Goal: Task Accomplishment & Management: Manage account settings

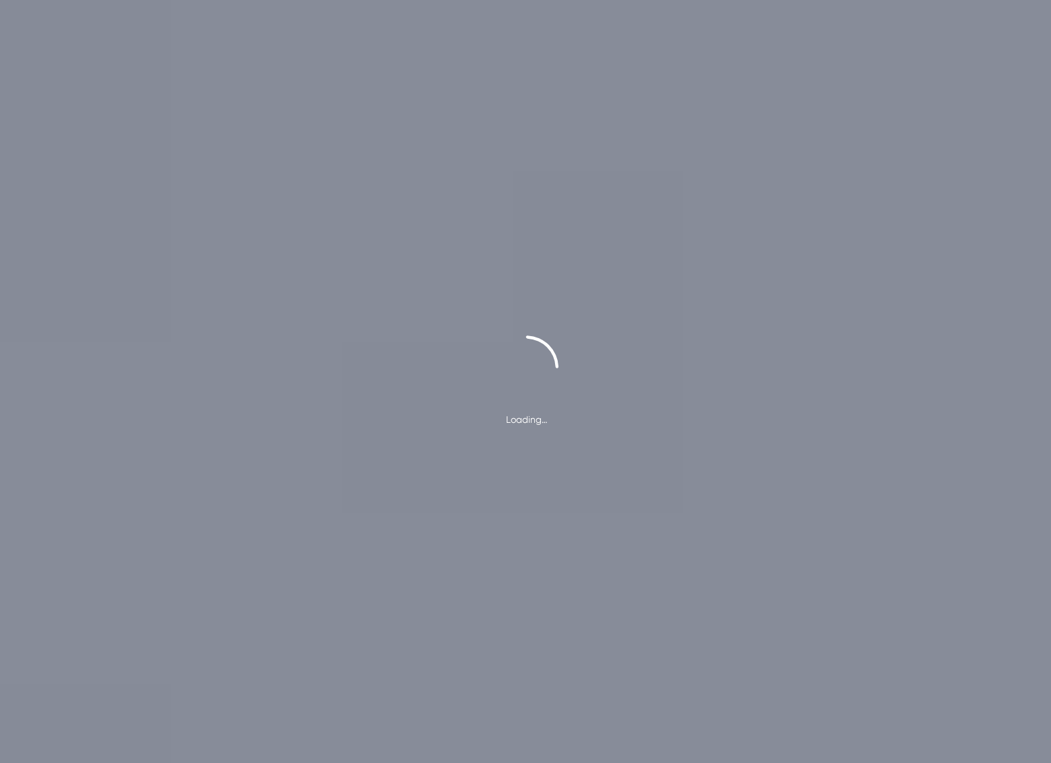
drag, startPoint x: 497, startPoint y: 423, endPoint x: 586, endPoint y: 422, distance: 88.7
click at [586, 422] on div "Loading…" at bounding box center [525, 381] width 1051 height 92
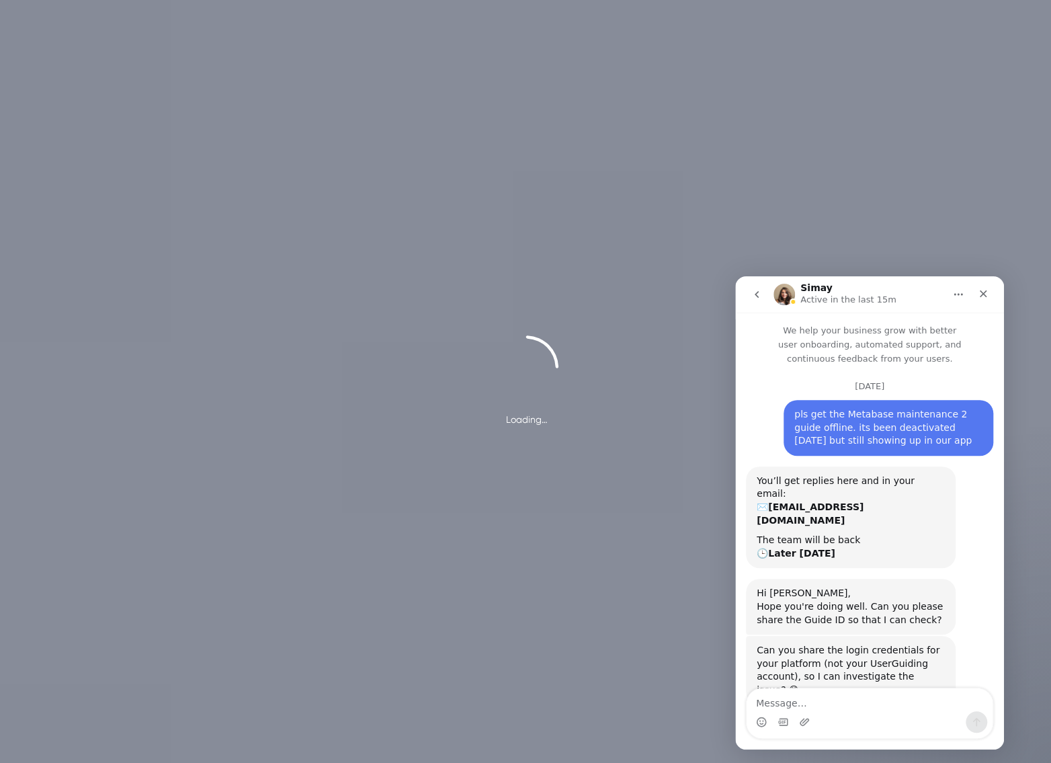
scroll to position [96, 0]
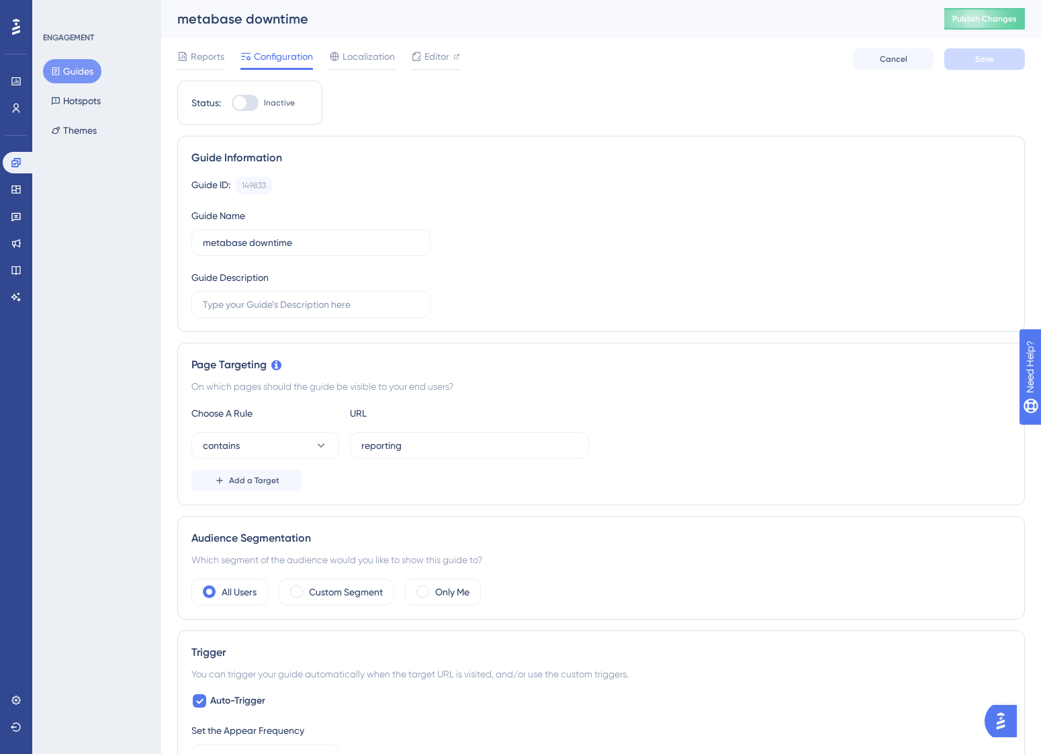
drag, startPoint x: 571, startPoint y: 116, endPoint x: 376, endPoint y: 84, distance: 197.4
click at [571, 116] on div "Status: Inactive Guide Information Guide ID: 149833 Copy Guide Name metabase do…" at bounding box center [601, 756] width 848 height 1351
click at [77, 61] on button "Guides" at bounding box center [72, 71] width 58 height 24
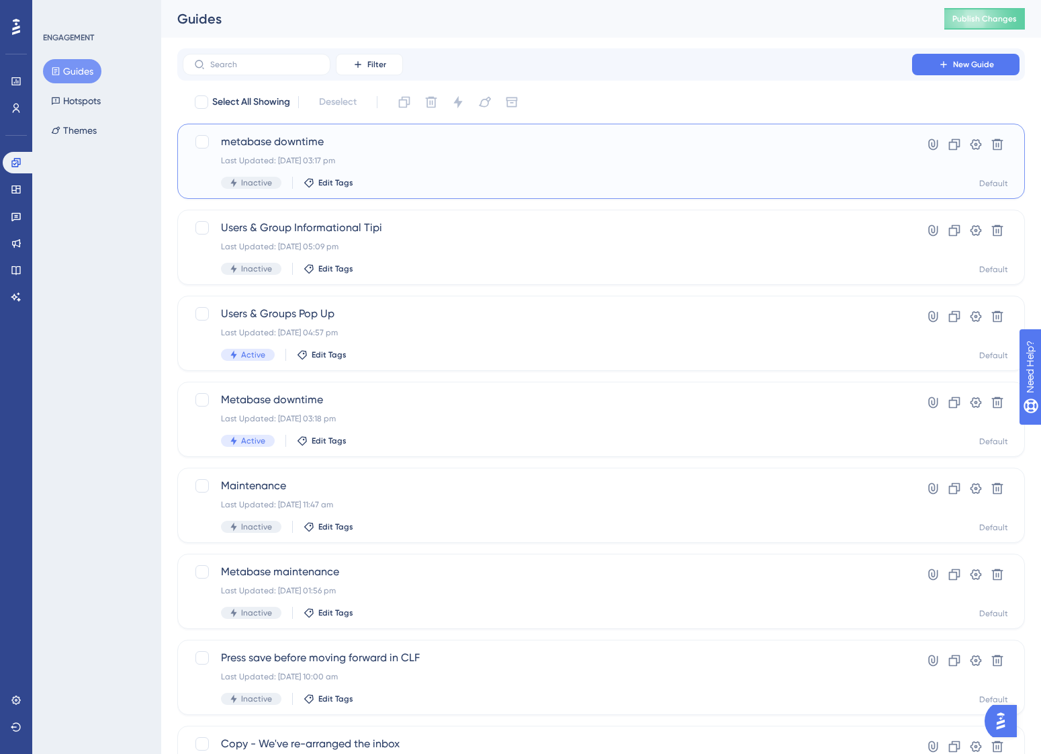
click at [428, 161] on div "Last Updated: 12 Aug 2025 03:17 pm" at bounding box center [547, 160] width 653 height 11
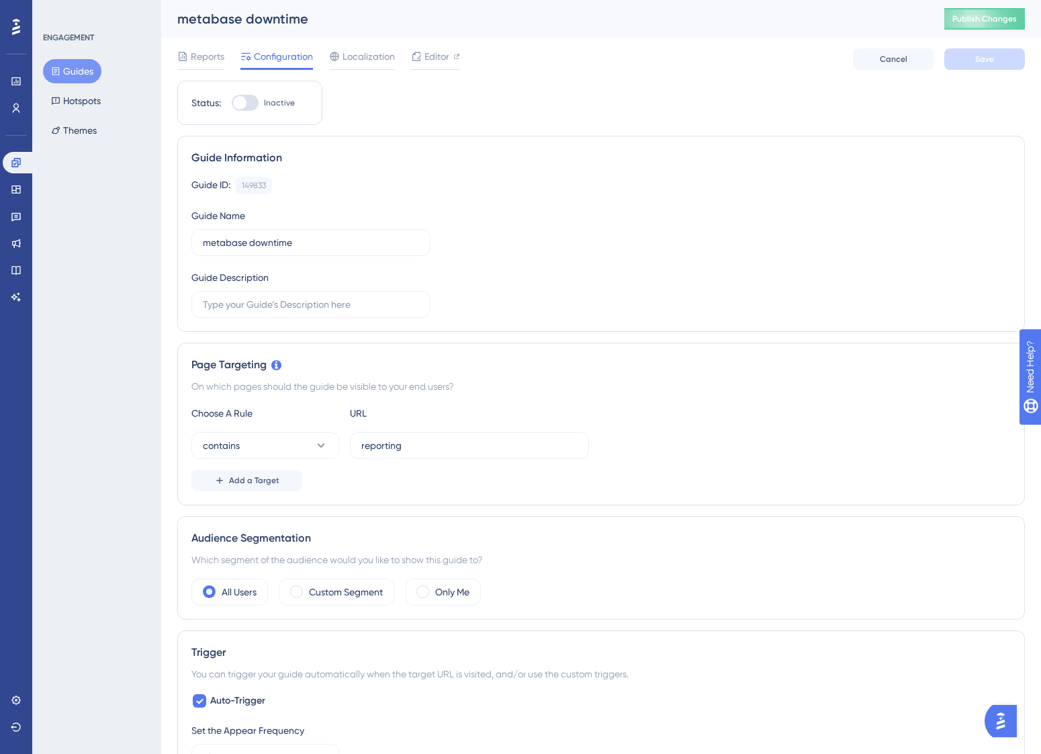
click at [570, 266] on div "Guide ID: 149833 Copy Guide Name metabase downtime Guide Description" at bounding box center [601, 247] width 820 height 141
click at [980, 20] on button "Publish Changes" at bounding box center [985, 19] width 81 height 22
click at [1002, 15] on button "Publish Changes" at bounding box center [985, 19] width 81 height 22
click at [417, 26] on icon at bounding box center [416, 25] width 7 height 7
drag, startPoint x: 51, startPoint y: 312, endPoint x: 57, endPoint y: 308, distance: 7.3
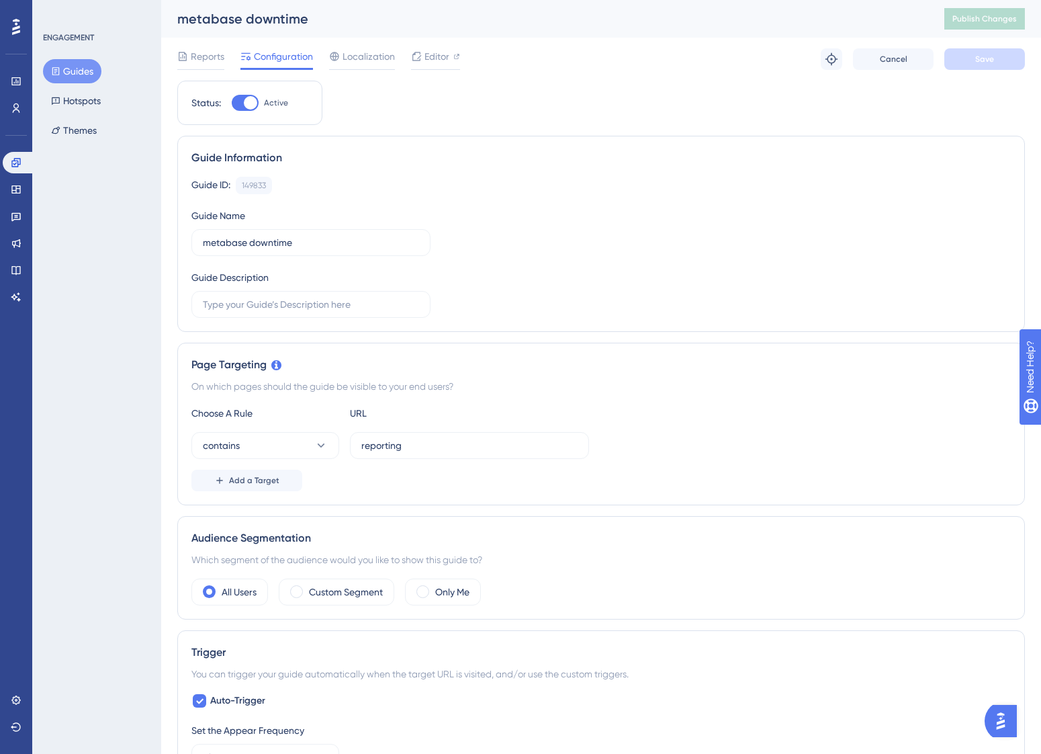
click at [53, 312] on div "ENGAGEMENT Guides Hotspots Themes" at bounding box center [96, 377] width 129 height 754
drag, startPoint x: 144, startPoint y: 177, endPoint x: 148, endPoint y: 159, distance: 18.6
click at [144, 176] on div "ENGAGEMENT Guides Hotspots Themes" at bounding box center [96, 377] width 129 height 754
drag, startPoint x: 675, startPoint y: 10, endPoint x: 665, endPoint y: 11, distance: 10.1
click at [675, 11] on div "metabase downtime" at bounding box center [544, 18] width 734 height 19
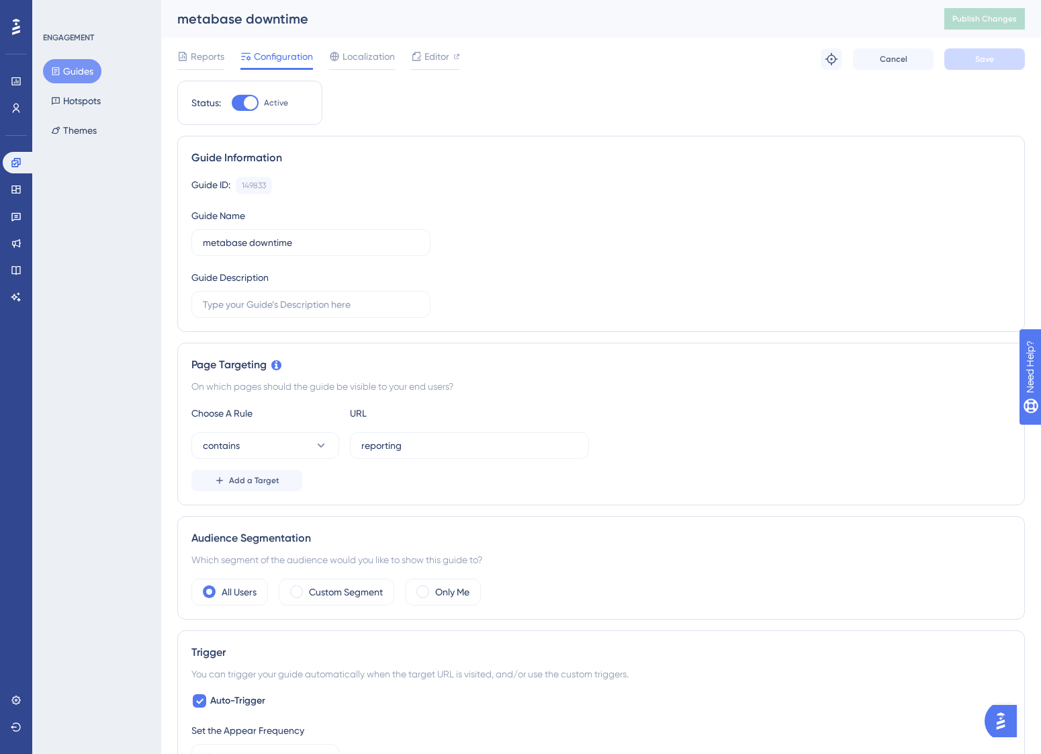
click at [82, 276] on div "ENGAGEMENT Guides Hotspots Themes" at bounding box center [96, 377] width 129 height 754
click at [15, 168] on link at bounding box center [19, 163] width 32 height 22
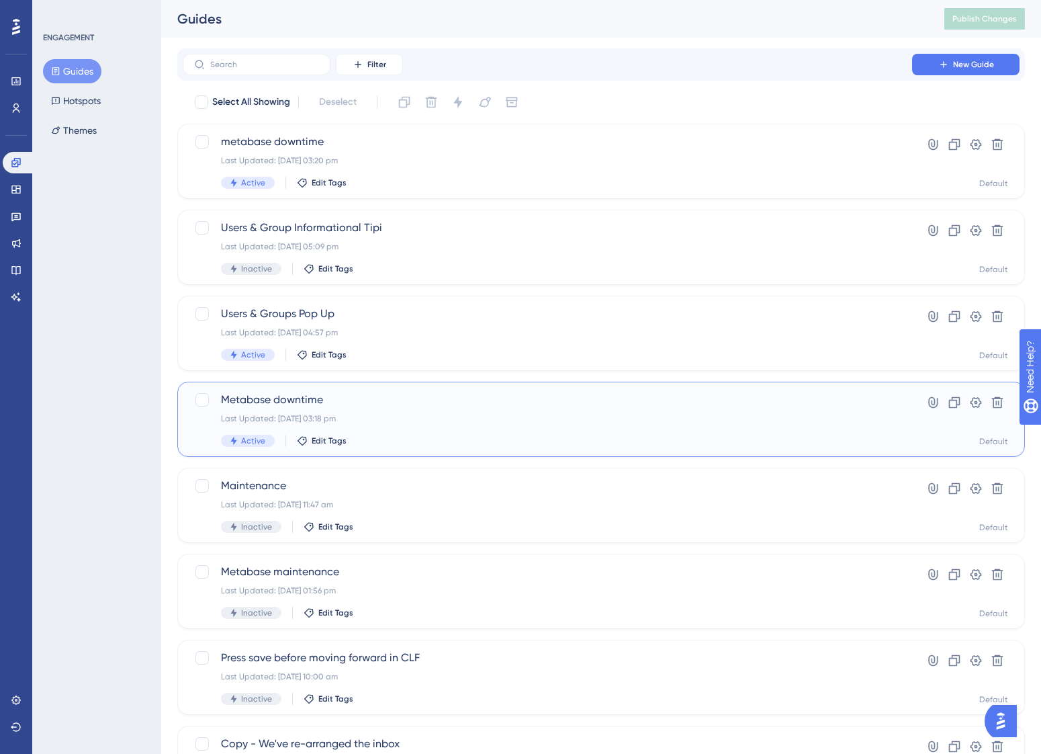
click at [517, 420] on div "Last Updated: 12 Aug 2025 03:18 pm" at bounding box center [547, 418] width 653 height 11
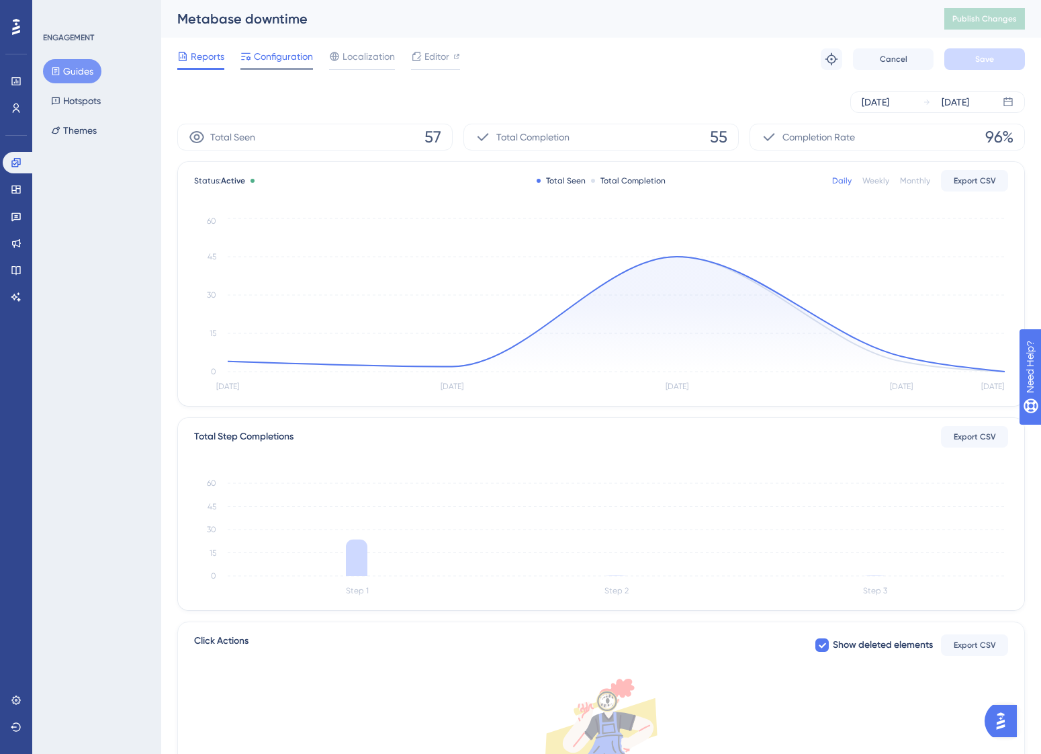
click at [291, 59] on span "Configuration" at bounding box center [283, 56] width 59 height 16
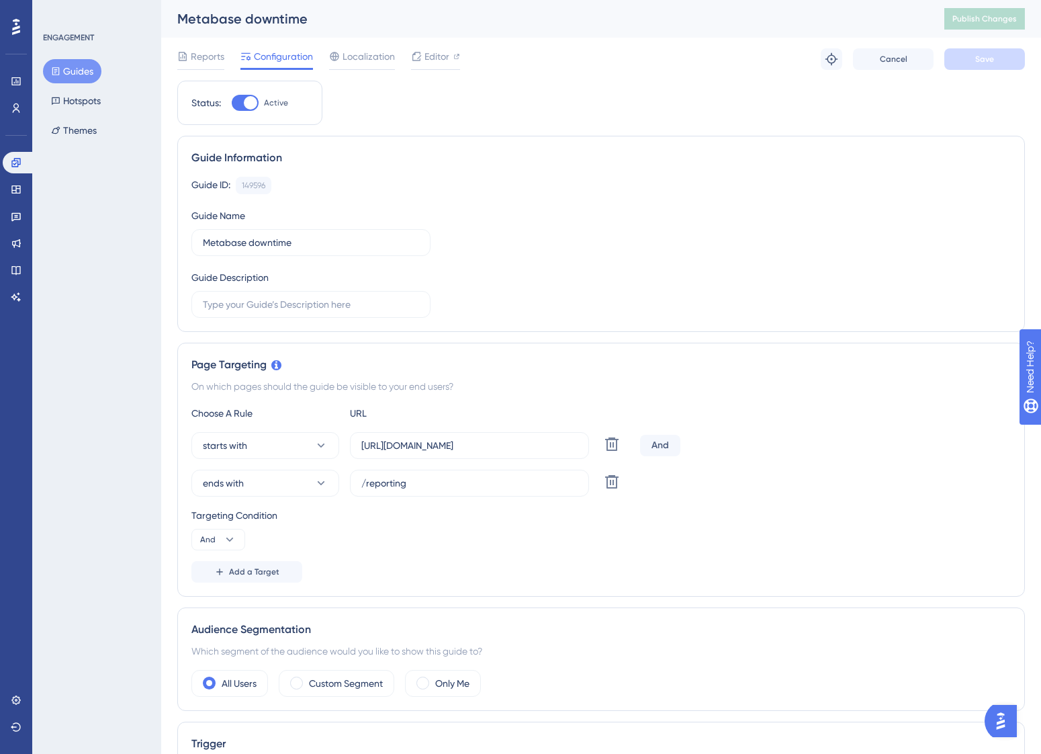
scroll to position [7, 0]
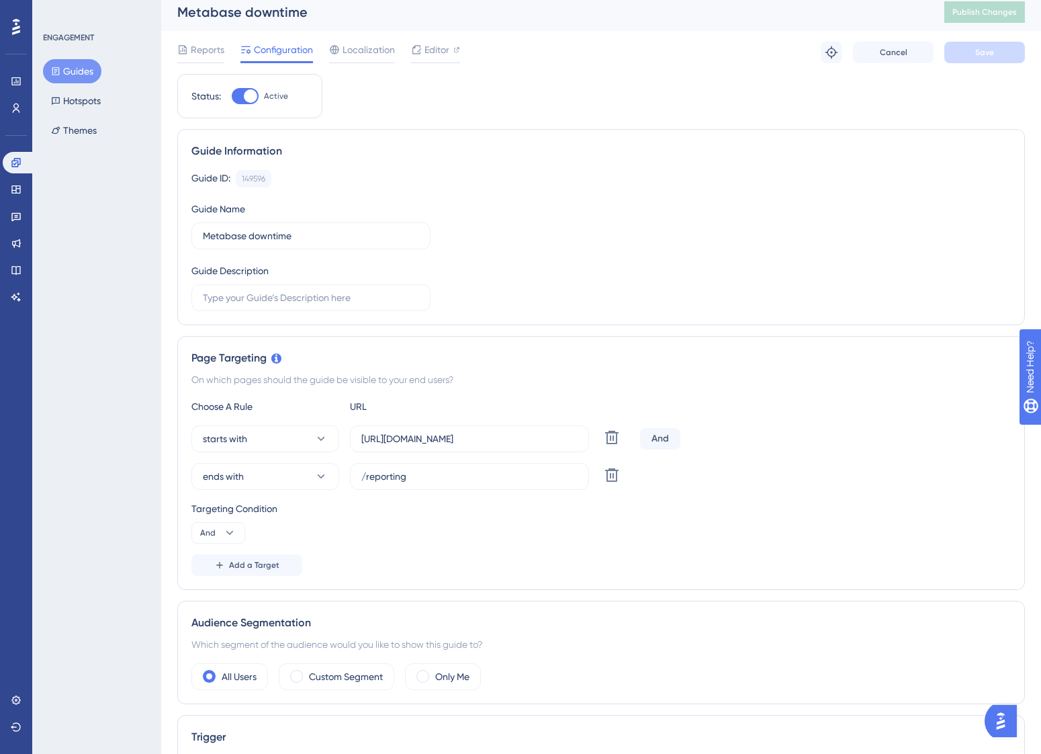
click at [77, 74] on button "Guides" at bounding box center [72, 71] width 58 height 24
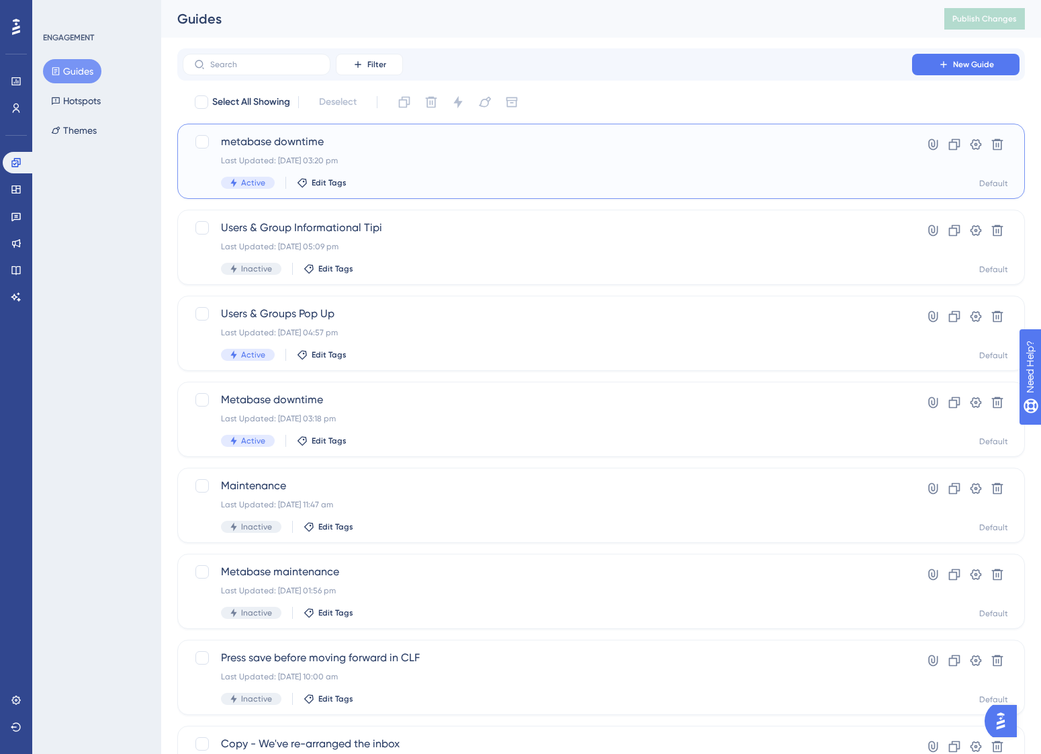
click at [499, 167] on div "metabase downtime Last Updated: 12 Aug 2025 03:20 pm Active Edit Tags" at bounding box center [547, 161] width 653 height 55
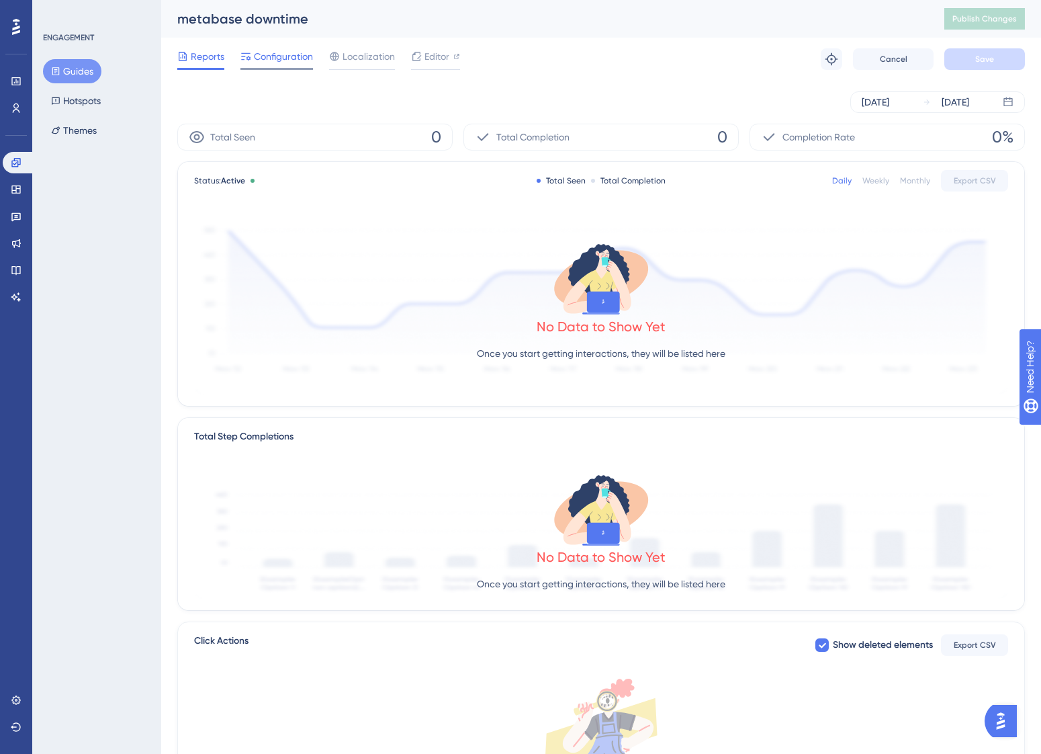
click at [268, 62] on span "Configuration" at bounding box center [283, 56] width 59 height 16
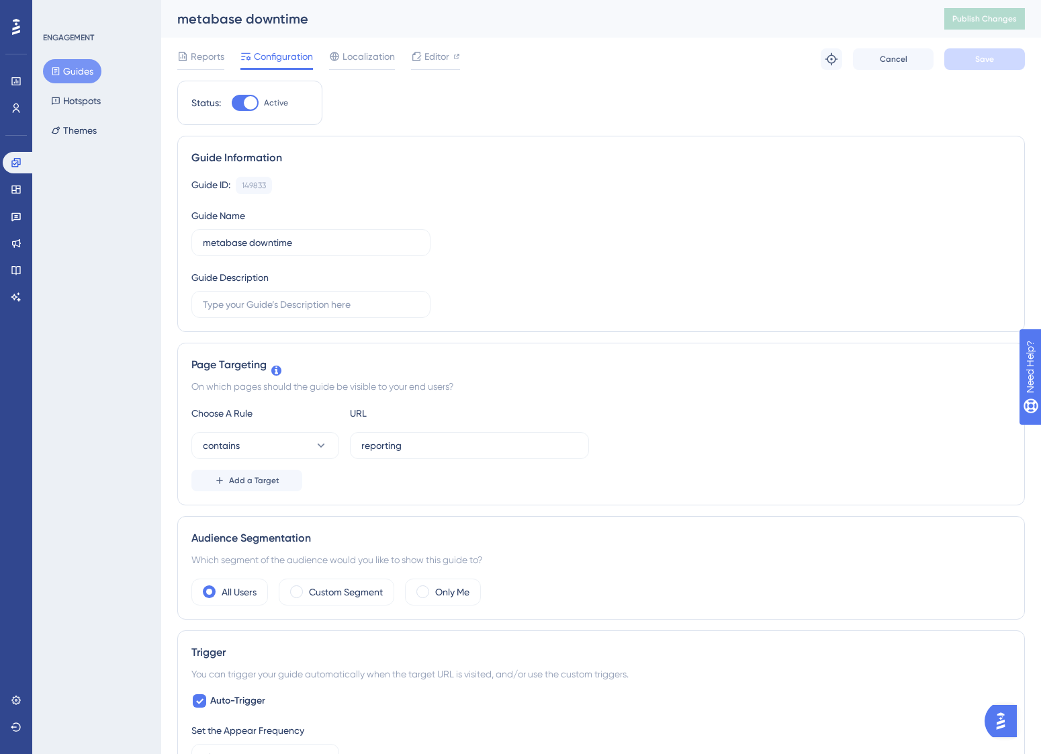
click at [533, 136] on div "Guide Information Guide ID: 149833 Copy Guide Name metabase downtime Guide Desc…" at bounding box center [601, 234] width 848 height 196
click at [681, 158] on div "Guide Information" at bounding box center [601, 158] width 820 height 16
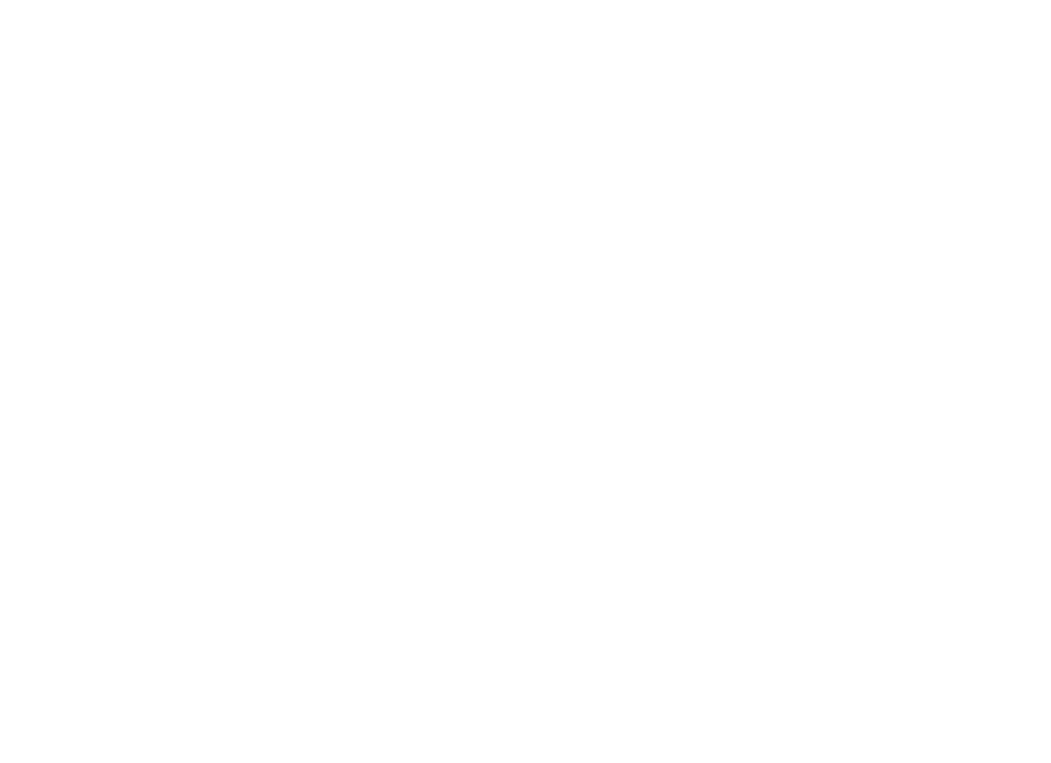
click at [468, 0] on html at bounding box center [525, 0] width 1051 height 0
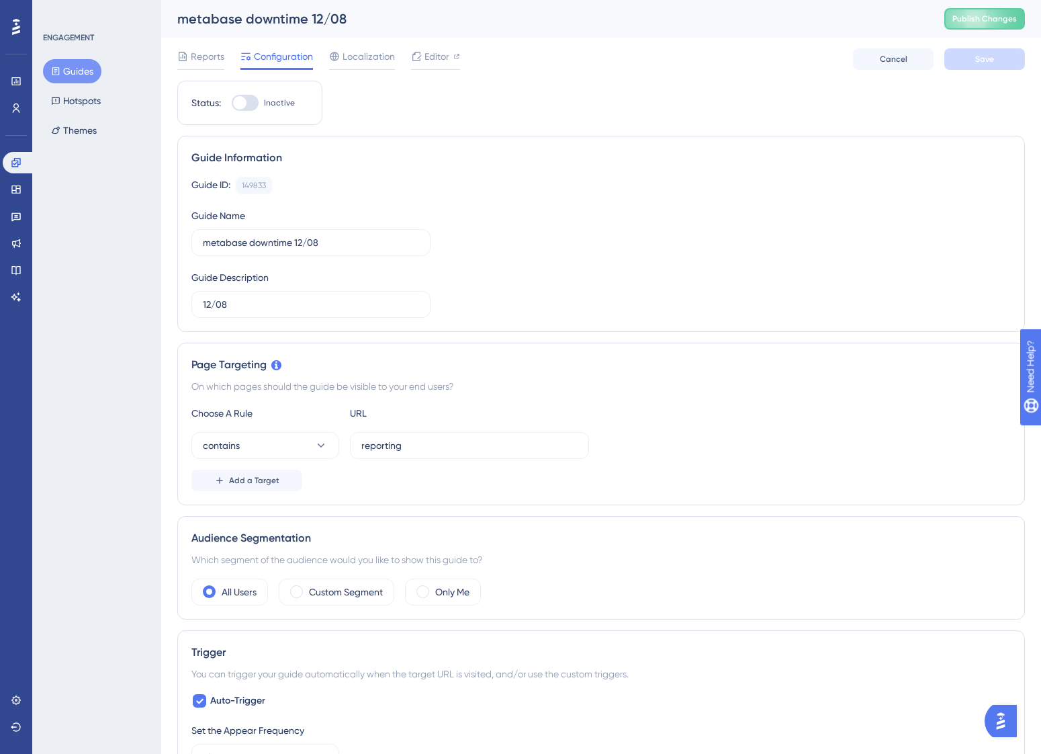
click at [246, 110] on div at bounding box center [245, 103] width 27 height 16
click at [232, 103] on input "Inactive" at bounding box center [231, 103] width 1 height 1
checkbox input "true"
click at [980, 62] on span "Save" at bounding box center [985, 59] width 19 height 11
click at [990, 21] on span "Publish Changes" at bounding box center [985, 18] width 65 height 11
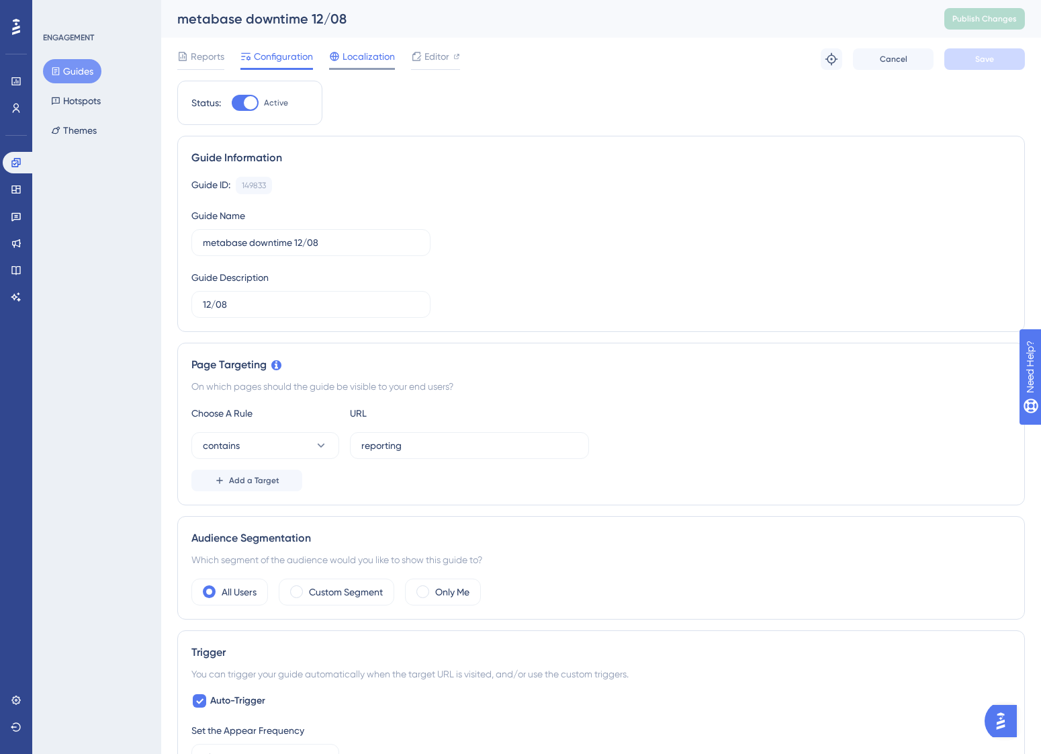
click at [362, 56] on span "Localization" at bounding box center [369, 56] width 52 height 16
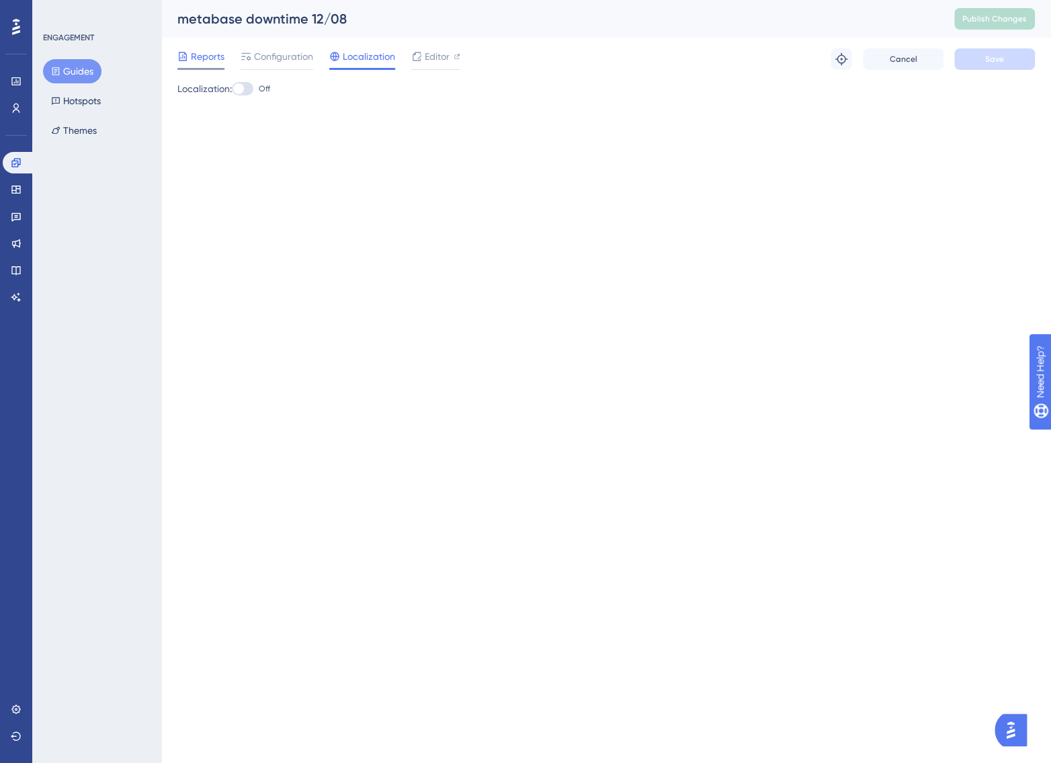
click at [212, 57] on span "Reports" at bounding box center [208, 56] width 34 height 16
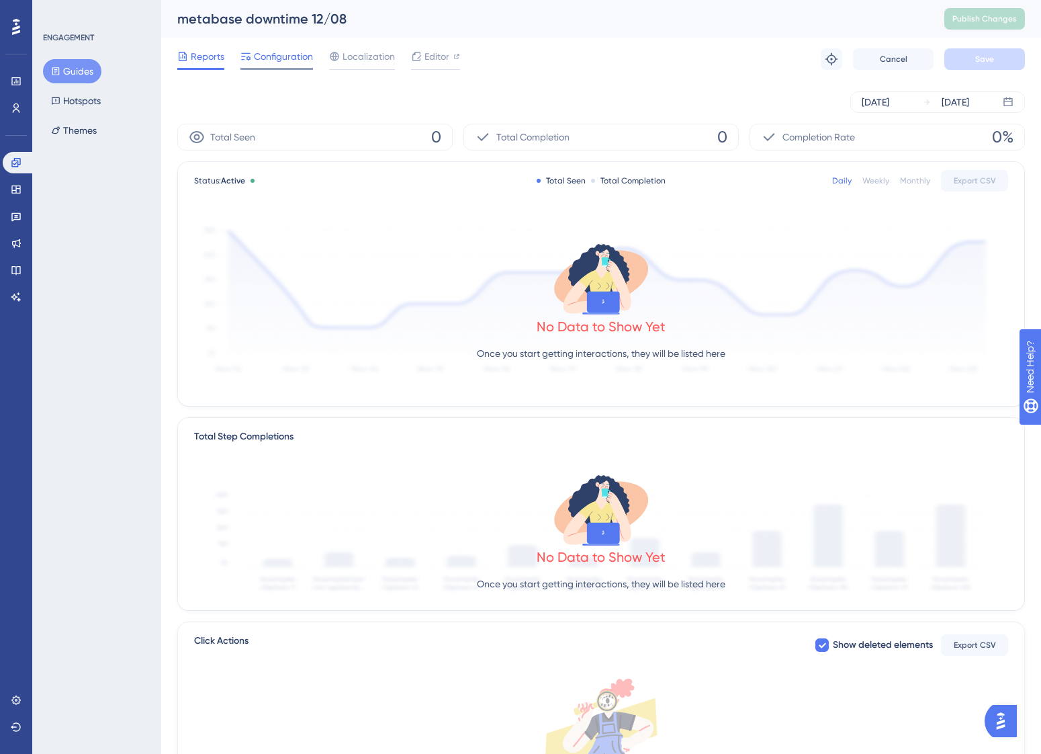
click at [281, 60] on span "Configuration" at bounding box center [283, 56] width 59 height 16
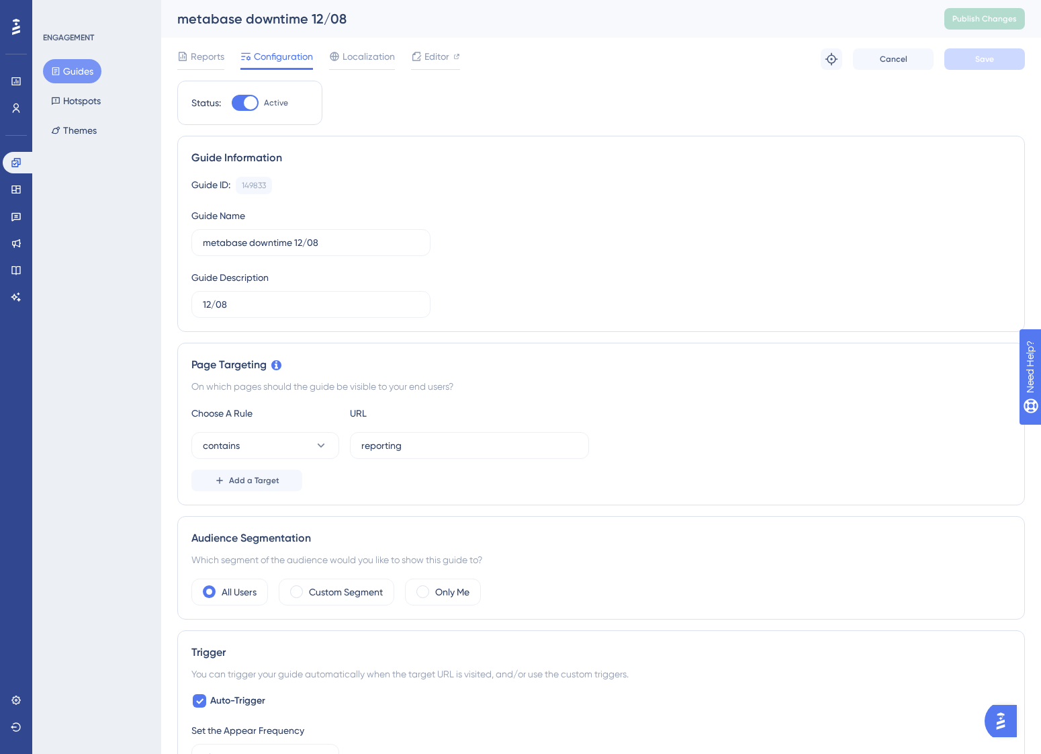
click at [568, 227] on div "Guide ID: 149833 Copy Guide Name metabase downtime 12/08 Guide Description 12/08" at bounding box center [601, 247] width 820 height 141
click at [86, 194] on div "ENGAGEMENT Guides Hotspots Themes" at bounding box center [96, 377] width 129 height 754
click at [68, 67] on button "Guides" at bounding box center [72, 71] width 58 height 24
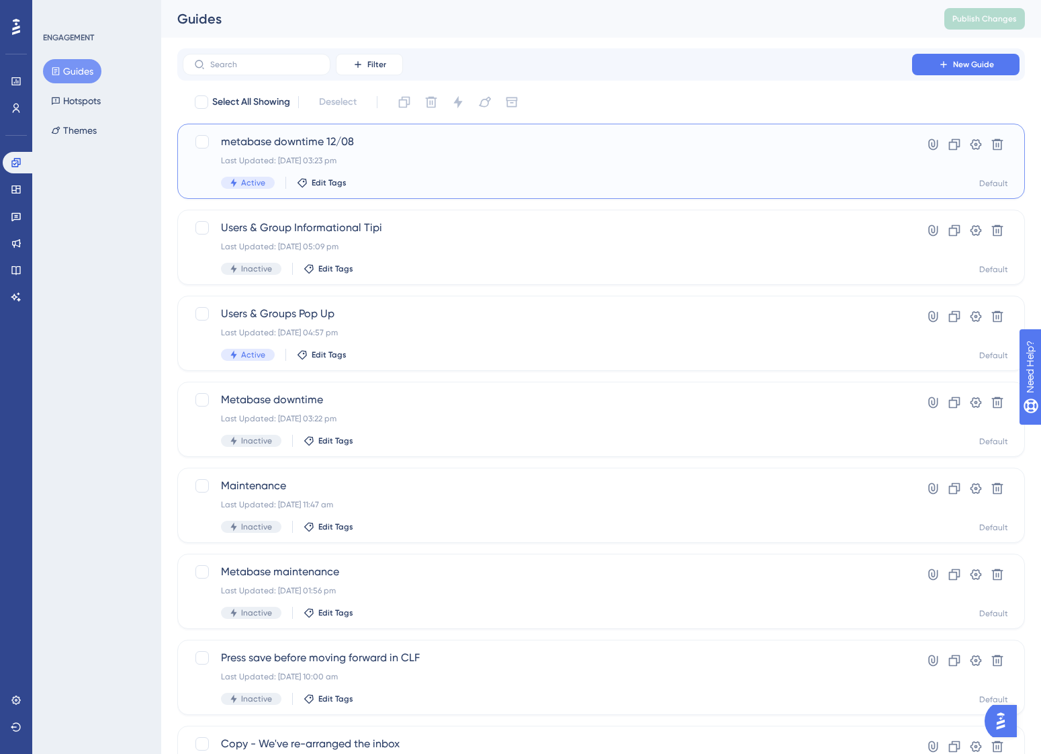
click at [475, 154] on div "metabase downtime 12/08 Last Updated: [DATE] 03:23 pm Active Edit Tags" at bounding box center [547, 161] width 653 height 55
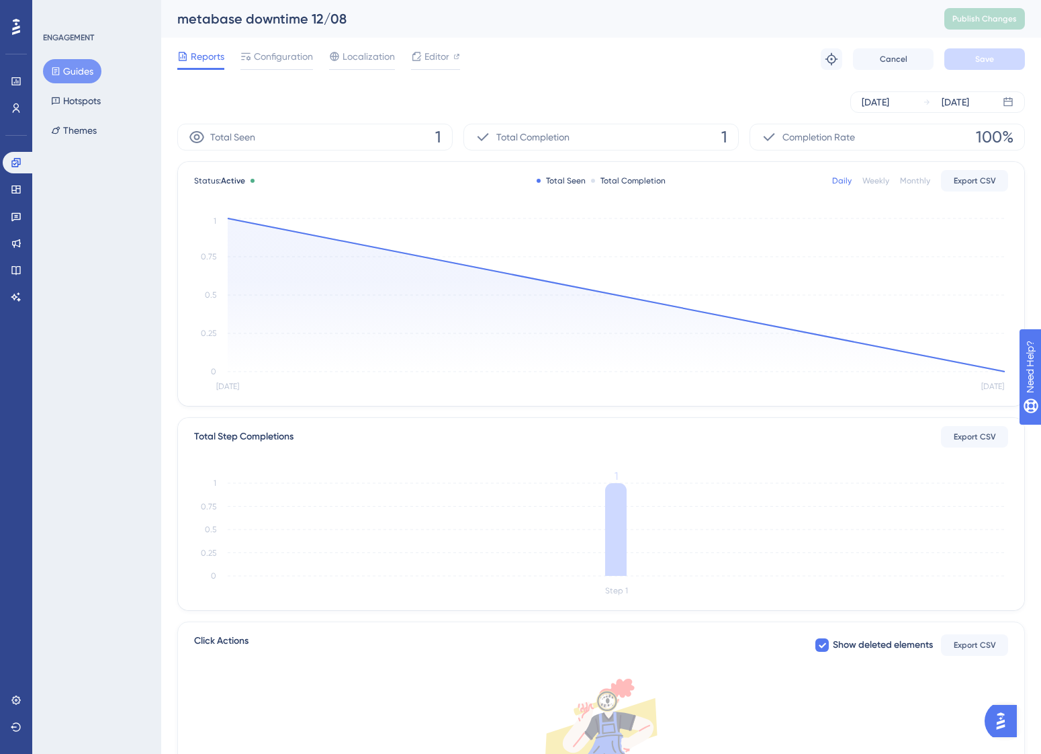
click at [1009, 723] on img "Open AI Assistant Launcher" at bounding box center [1001, 721] width 24 height 24
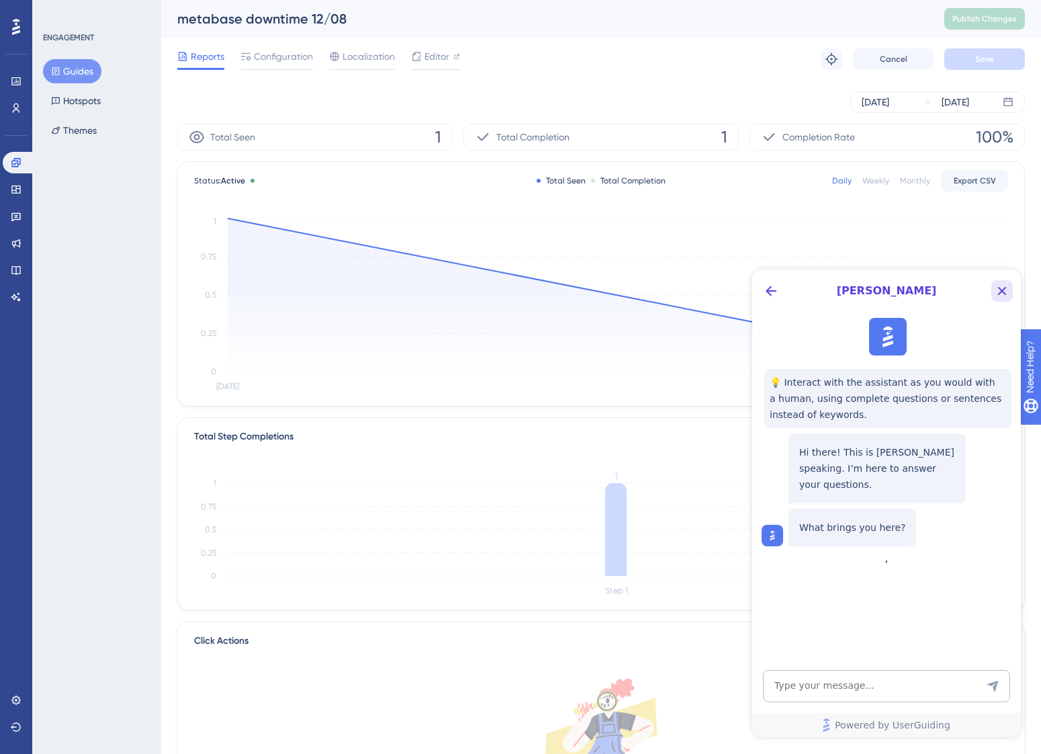
click at [1005, 292] on icon "Close Button" at bounding box center [1002, 291] width 9 height 9
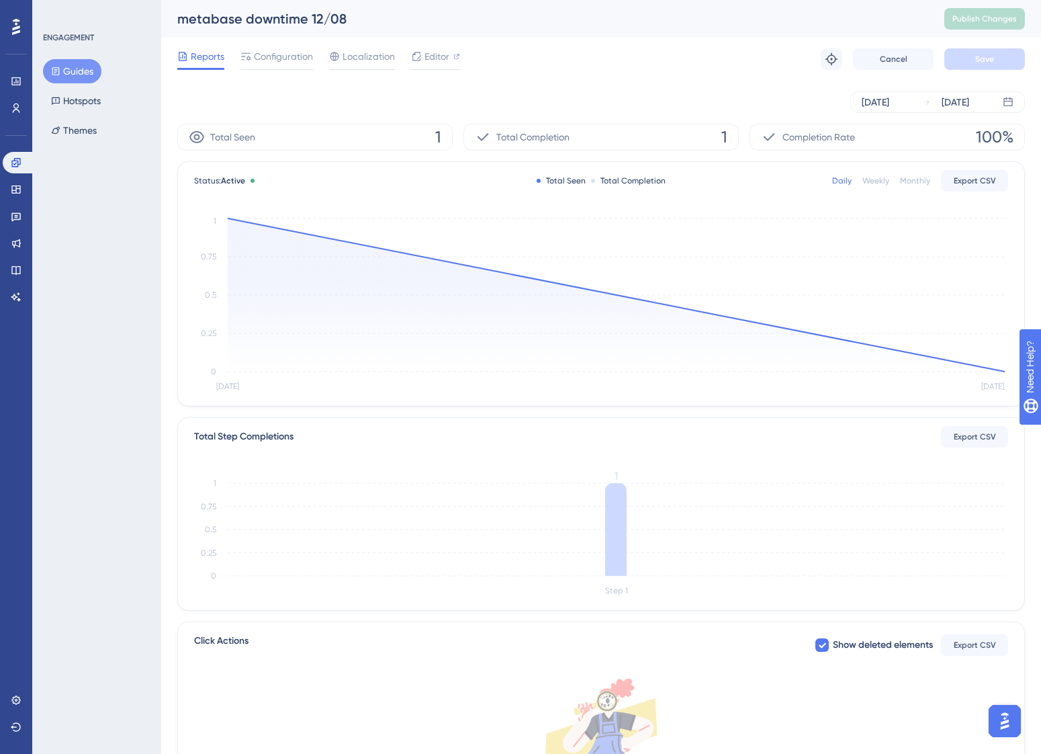
click at [12, 29] on icon at bounding box center [16, 26] width 8 height 17
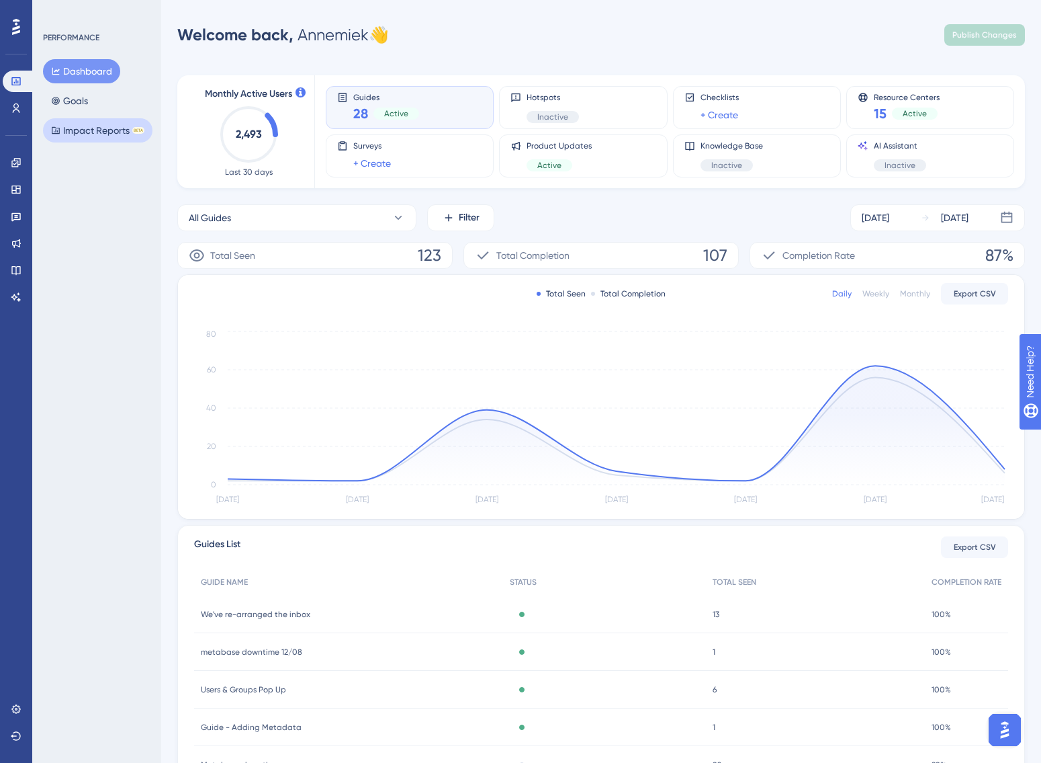
click at [111, 130] on button "Impact Reports BETA" at bounding box center [98, 130] width 110 height 24
